Goal: Transaction & Acquisition: Obtain resource

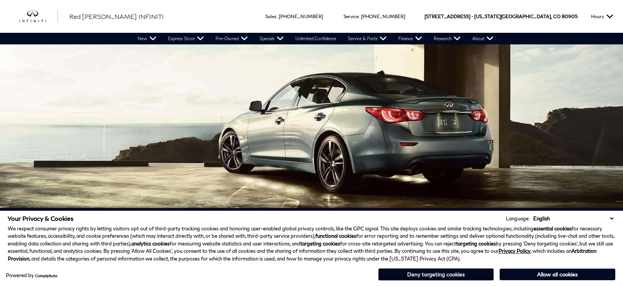
click at [483, 279] on button "Deny targeting cookies" at bounding box center [436, 274] width 116 height 12
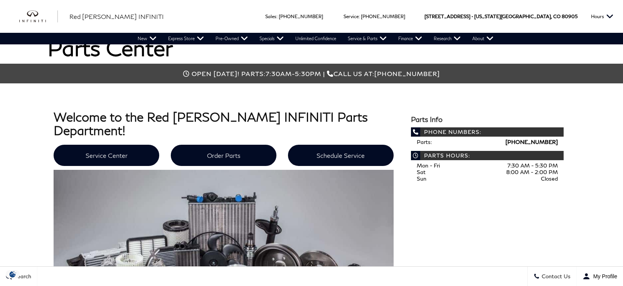
scroll to position [191, 0]
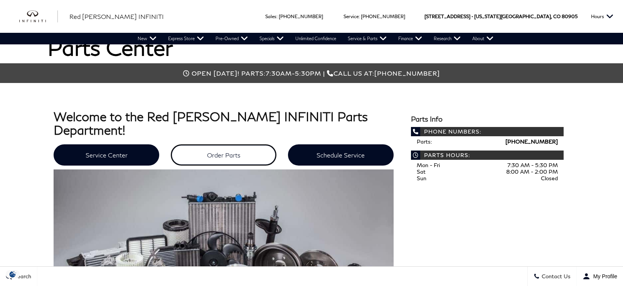
click at [194, 144] on link "Order Parts" at bounding box center [224, 154] width 106 height 21
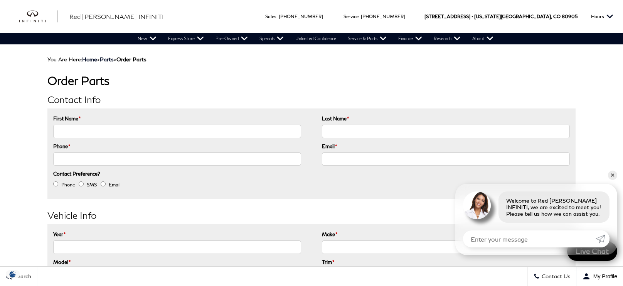
click at [294, 96] on h2 "Contact Info" at bounding box center [311, 100] width 528 height 10
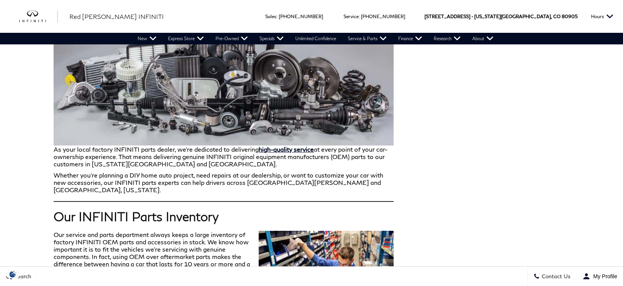
click at [206, 144] on p "As your local factory INFINITI parts dealer, we’re dedicated to delivering high…" at bounding box center [224, 71] width 340 height 191
click at [198, 145] on p "As your local factory INFINITI parts dealer, we’re dedicated to delivering high…" at bounding box center [224, 71] width 340 height 191
click at [199, 144] on p "As your local factory INFINITI parts dealer, we’re dedicated to delivering high…" at bounding box center [224, 71] width 340 height 191
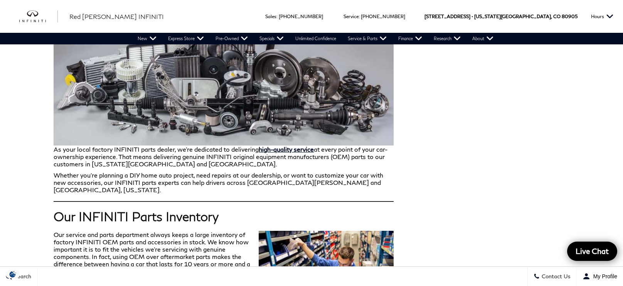
click at [199, 143] on p "As your local factory INFINITI parts dealer, we’re dedicated to delivering high…" at bounding box center [224, 71] width 340 height 191
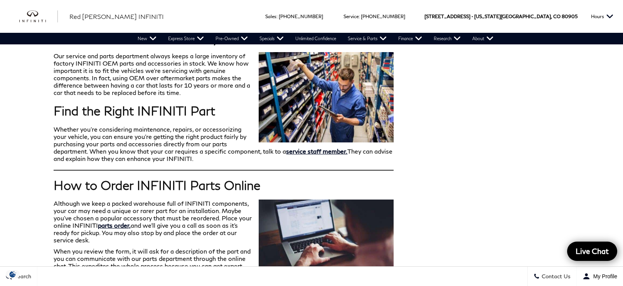
scroll to position [385, 0]
